Goal: Task Accomplishment & Management: Complete application form

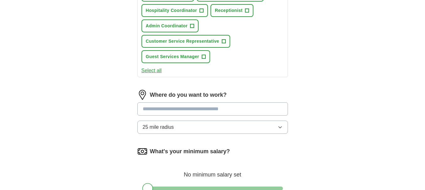
scroll to position [282, 0]
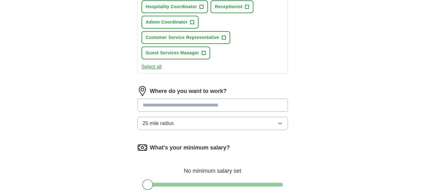
click at [237, 110] on input at bounding box center [212, 105] width 151 height 13
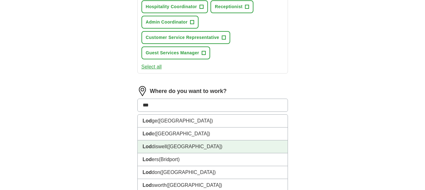
type input "**"
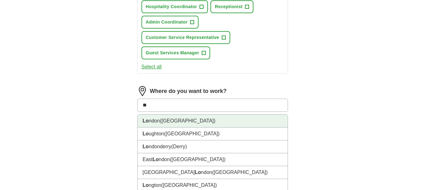
click at [172, 123] on li "Lo ndon ([GEOGRAPHIC_DATA])" at bounding box center [213, 121] width 150 height 13
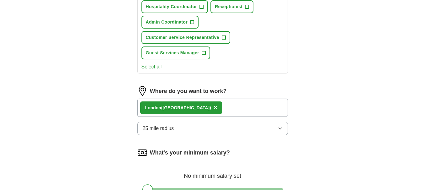
click at [281, 127] on icon "button" at bounding box center [280, 128] width 5 height 5
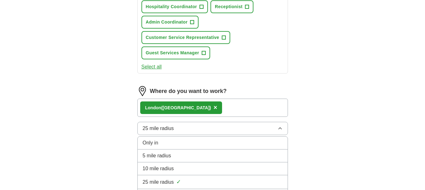
click at [155, 147] on li "Only in" at bounding box center [213, 142] width 150 height 13
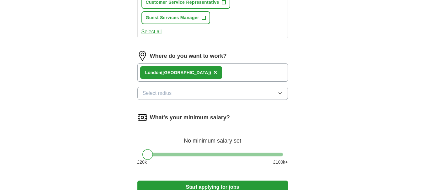
scroll to position [345, 0]
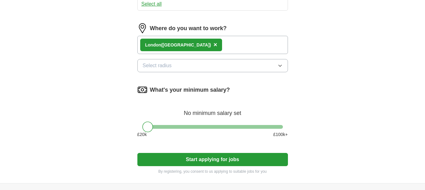
click at [198, 158] on button "Start applying for jobs" at bounding box center [212, 159] width 151 height 13
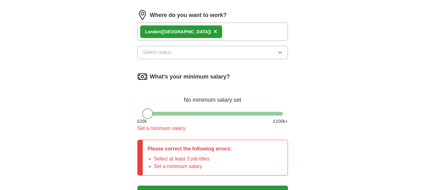
scroll to position [376, 0]
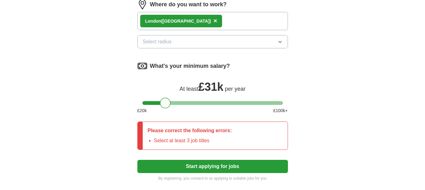
drag, startPoint x: 149, startPoint y: 105, endPoint x: 168, endPoint y: 105, distance: 18.5
click at [168, 105] on div at bounding box center [165, 103] width 11 height 11
click at [202, 166] on button "Start applying for jobs" at bounding box center [212, 166] width 151 height 13
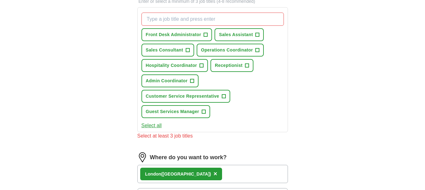
scroll to position [188, 0]
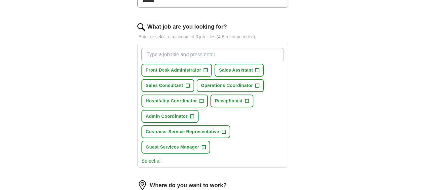
click at [184, 57] on input "What job are you looking for?" at bounding box center [212, 54] width 142 height 13
click at [165, 53] on input "Morgageadmin" at bounding box center [212, 54] width 142 height 13
click at [189, 53] on input "Morgage admin" at bounding box center [212, 54] width 142 height 13
type input "Morgage admin"
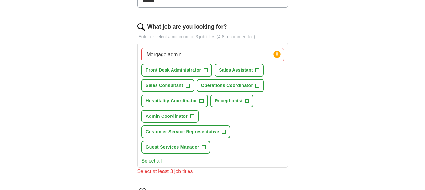
click at [259, 126] on div "Morgage admin Press return to add title Front Desk Administrator + Sales Assist…" at bounding box center [212, 100] width 145 height 110
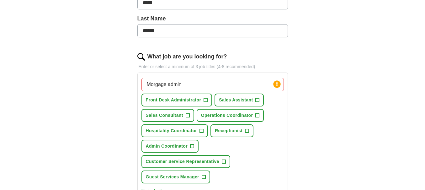
scroll to position [0, 0]
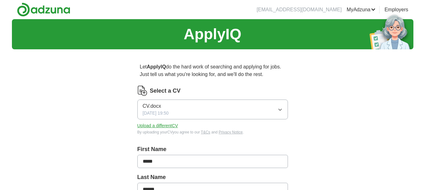
click at [0, 0] on link "Preferences" at bounding box center [0, 0] width 0 height 0
